Goal: Answer question/provide support: Answer question/provide support

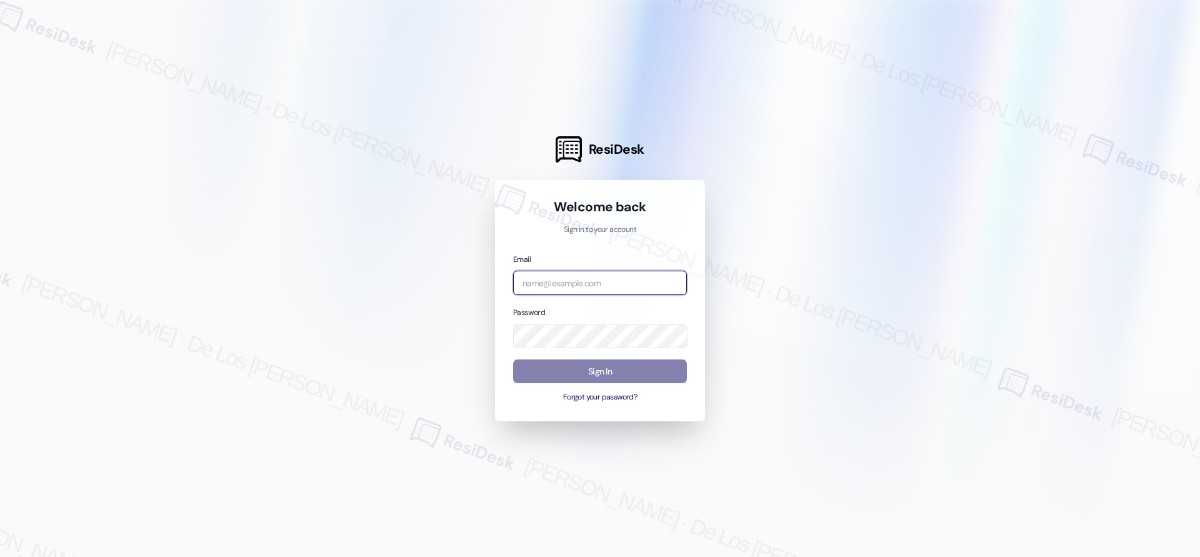
click at [596, 273] on input "email" at bounding box center [600, 283] width 174 height 24
type input "[EMAIL_ADDRESS][PERSON_NAME][PERSON_NAME][PERSON_NAME][DOMAIN_NAME]"
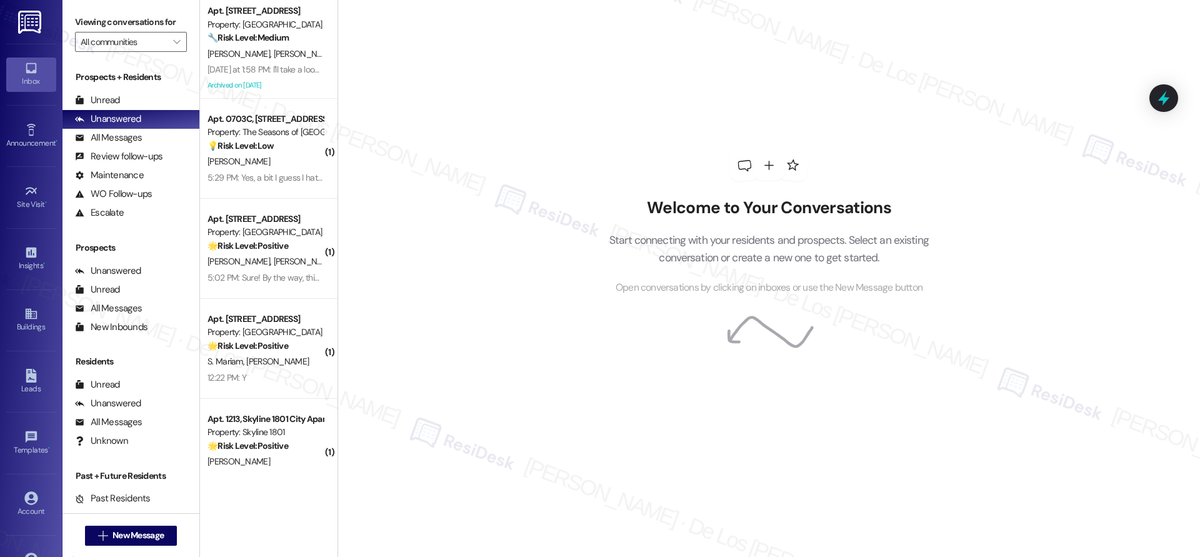
scroll to position [2167, 0]
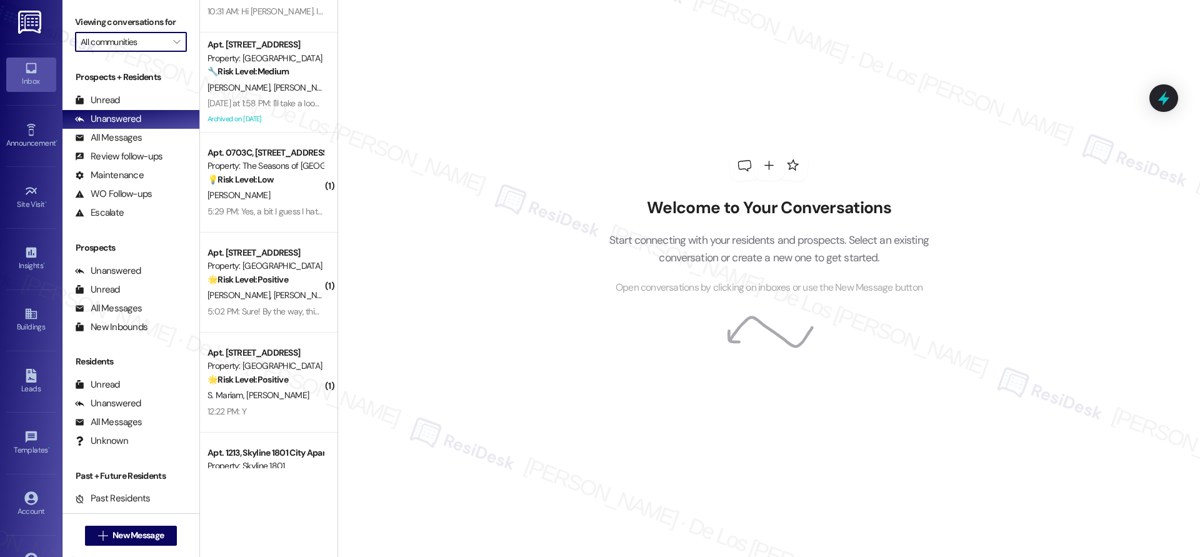
click at [127, 37] on input "All communities" at bounding box center [124, 42] width 86 height 20
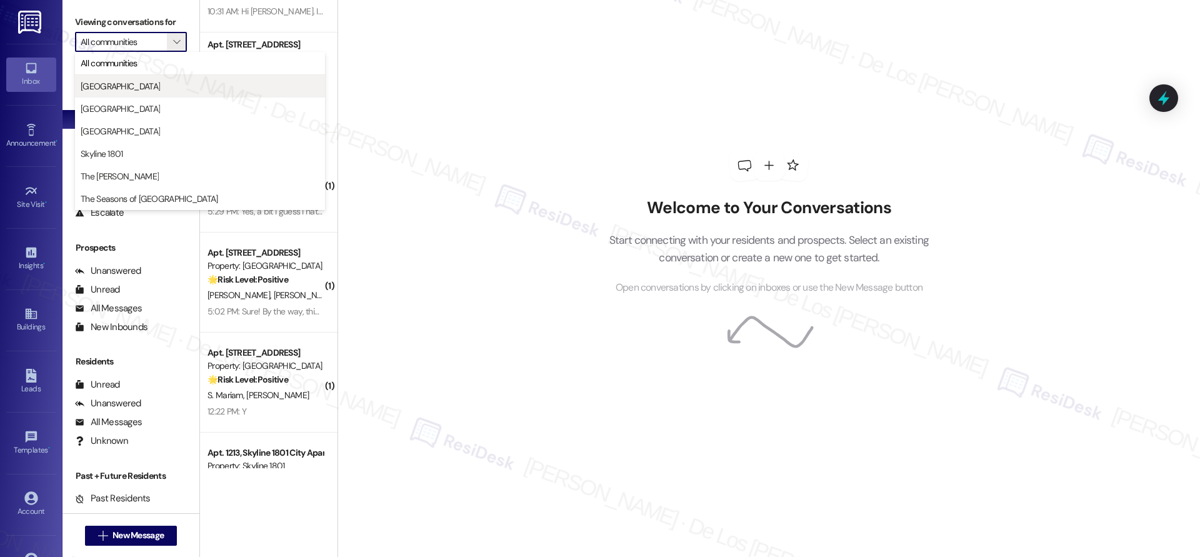
click at [145, 83] on span "[GEOGRAPHIC_DATA]" at bounding box center [200, 86] width 239 height 12
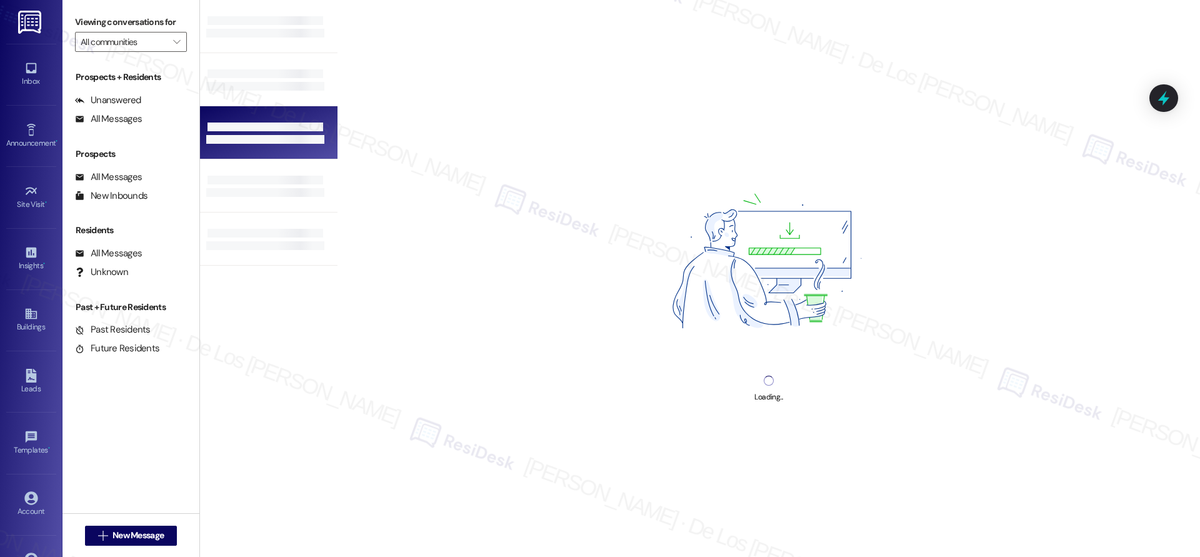
type input "[GEOGRAPHIC_DATA]"
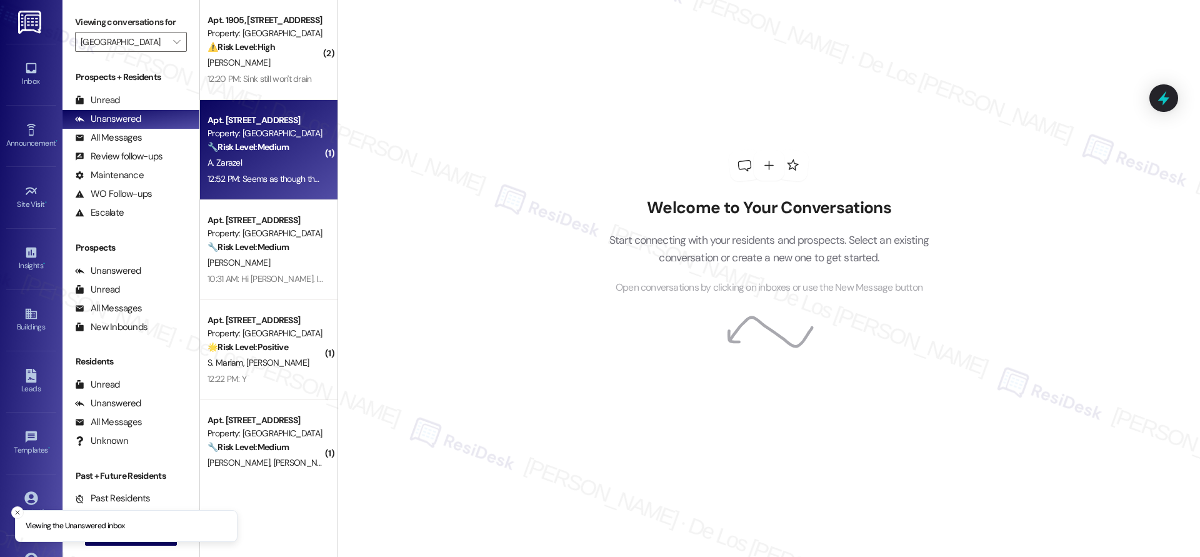
scroll to position [31, 0]
